Goal: Find specific page/section: Find specific page/section

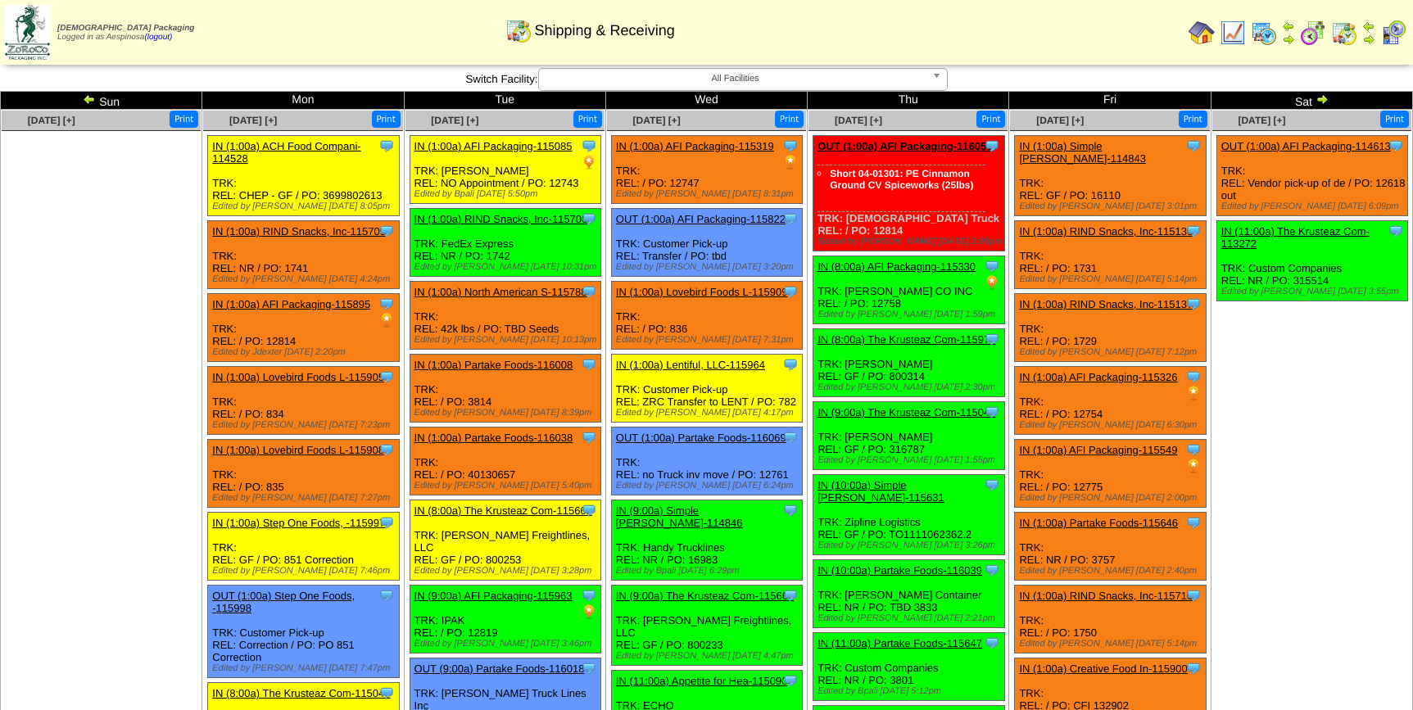
scroll to position [165, 0]
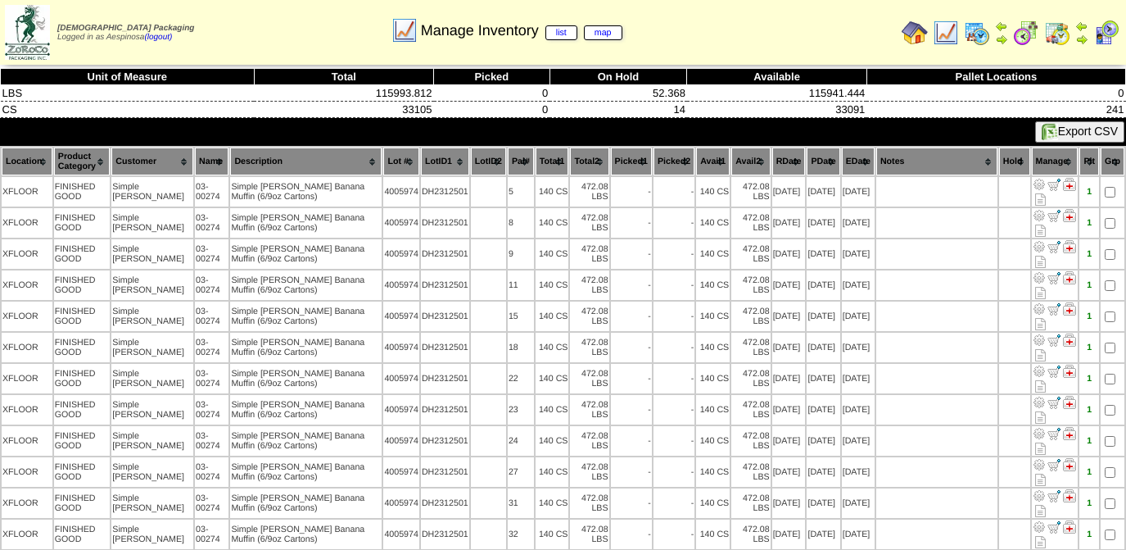
scroll to position [5289, 0]
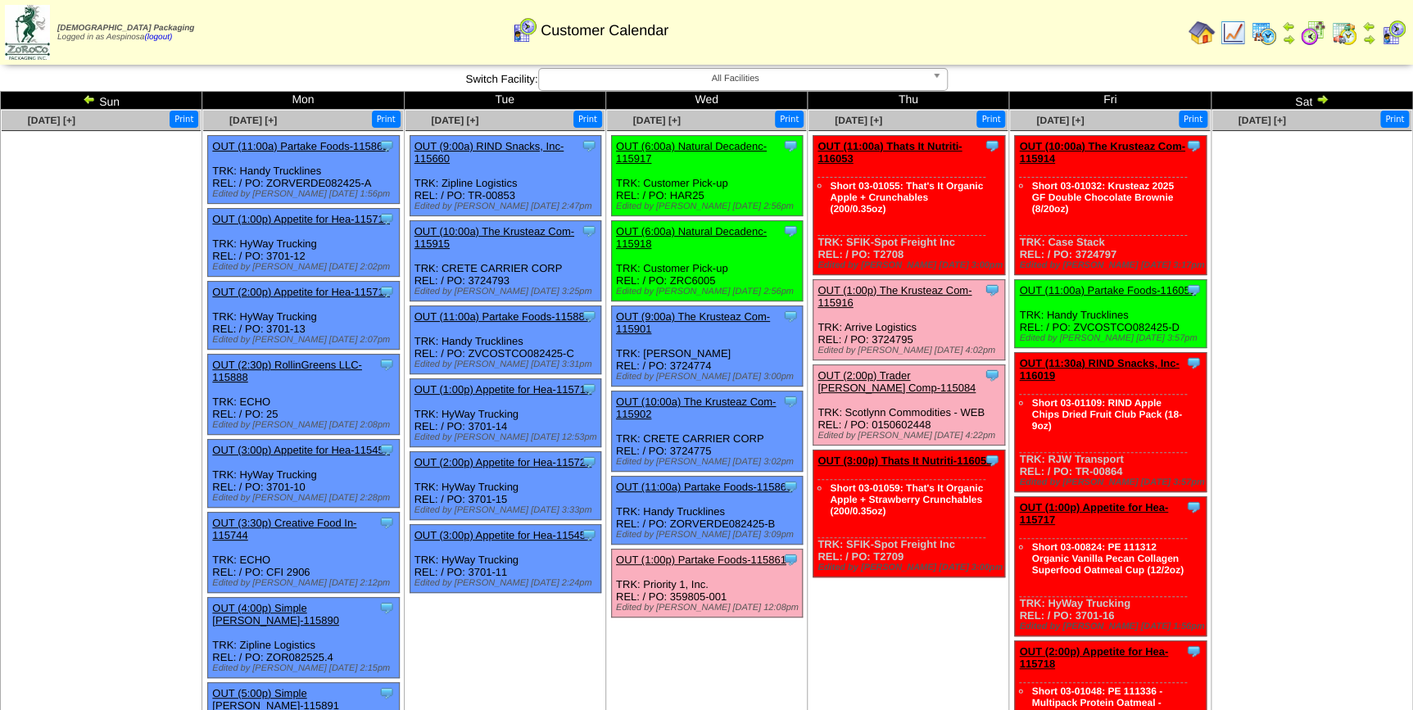
click at [1330, 338] on ul at bounding box center [1311, 254] width 199 height 246
